Goal: Information Seeking & Learning: Learn about a topic

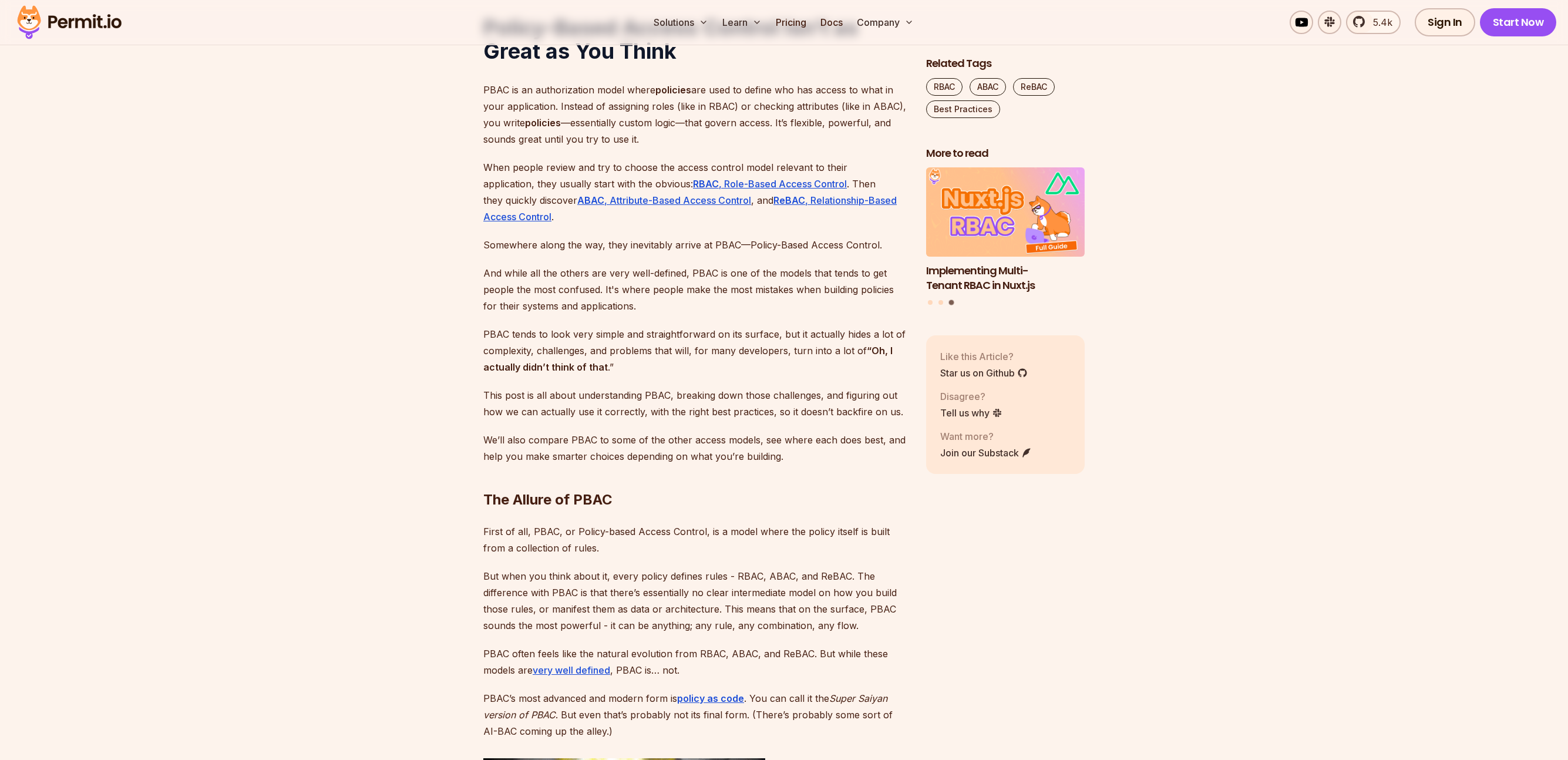
scroll to position [652, 0]
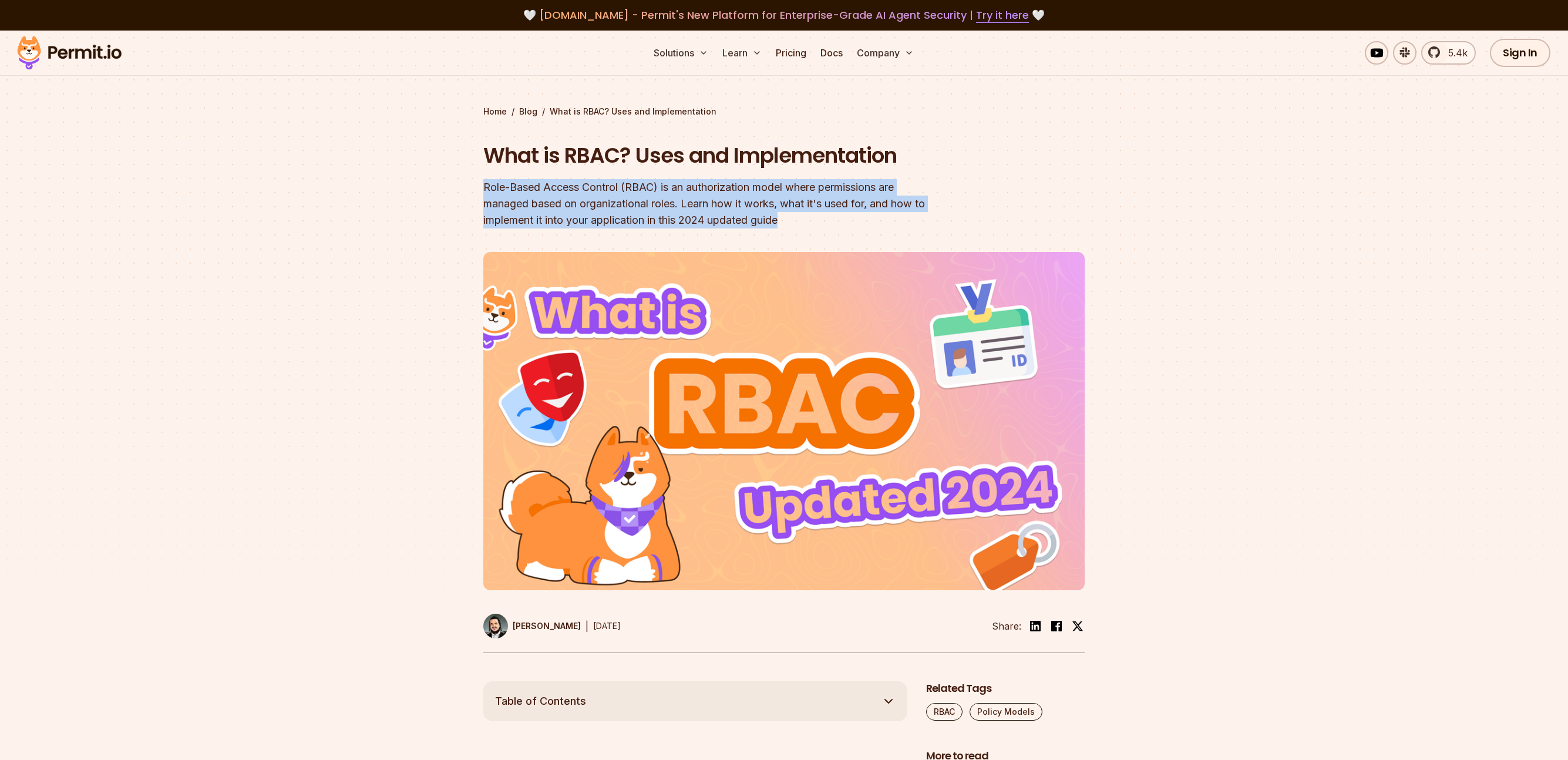
drag, startPoint x: 800, startPoint y: 218, endPoint x: 453, endPoint y: 171, distance: 350.2
click at [453, 171] on section "Home / Blog / What is RBAC? Uses and Implementation What is RBAC? Uses and Impl…" at bounding box center [784, 356] width 1568 height 651
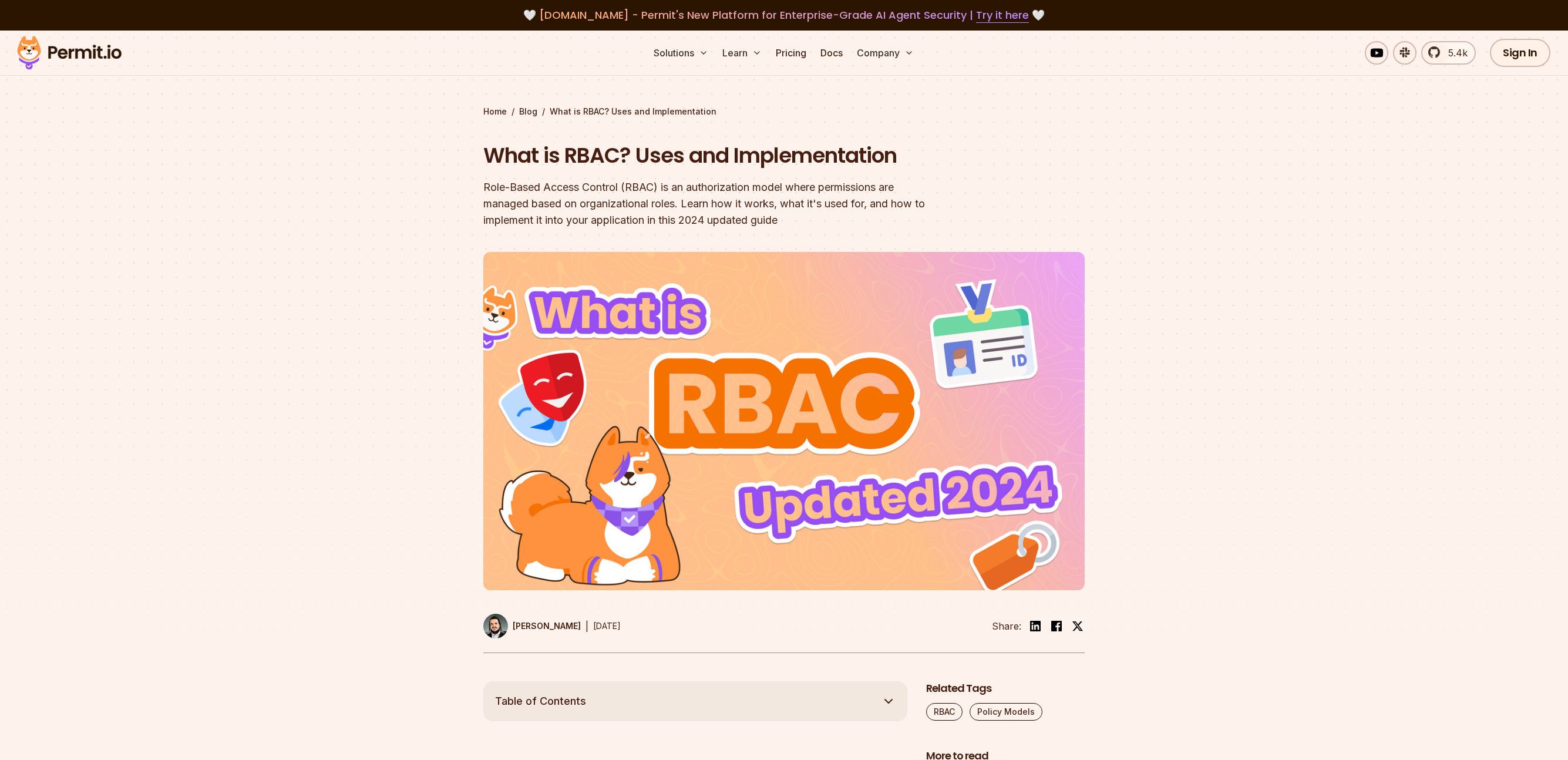
click at [464, 153] on section "Home / Blog / What is RBAC? Uses and Implementation What is RBAC? Uses and Impl…" at bounding box center [784, 356] width 1568 height 651
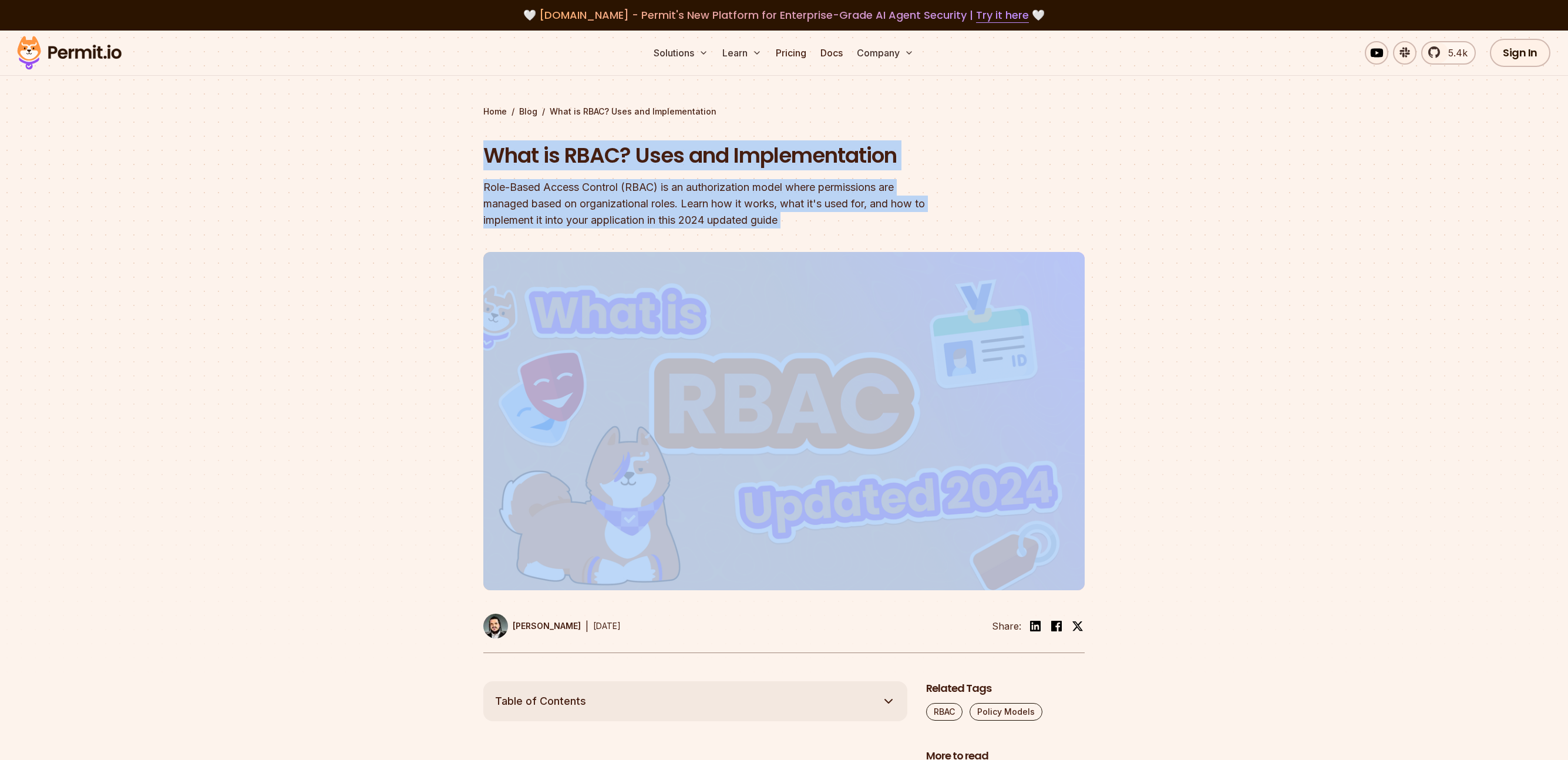
drag, startPoint x: 464, startPoint y: 153, endPoint x: 827, endPoint y: 224, distance: 369.9
click at [827, 224] on section "Home / Blog / What is RBAC? Uses and Implementation What is RBAC? Uses and Impl…" at bounding box center [784, 356] width 1568 height 651
click at [827, 224] on div "Role-Based Access Control (RBAC) is an authorization model where permissions ar…" at bounding box center [709, 204] width 451 height 49
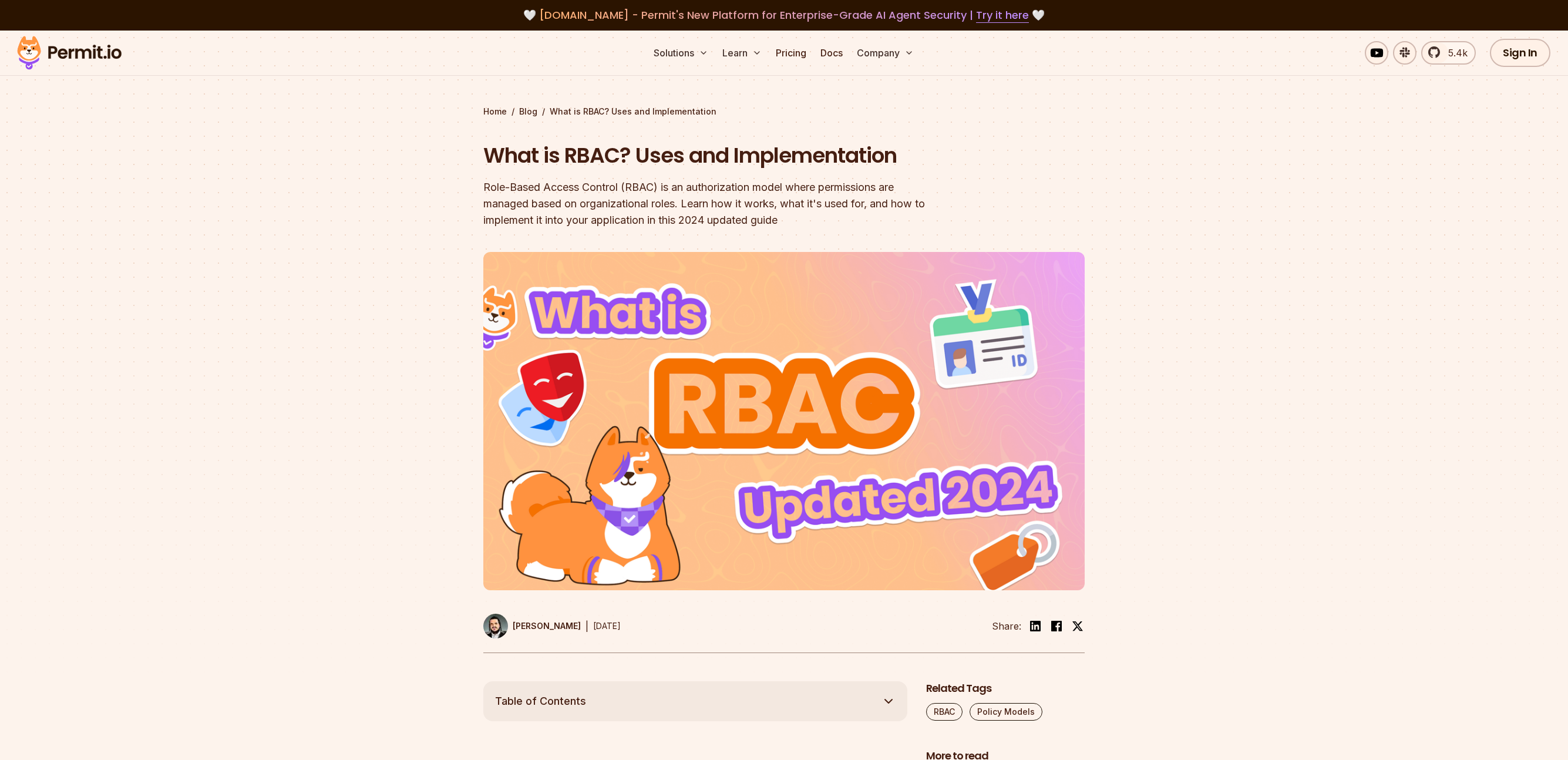
click at [1371, 279] on div at bounding box center [784, 469] width 1568 height 423
